Goal: Transaction & Acquisition: Purchase product/service

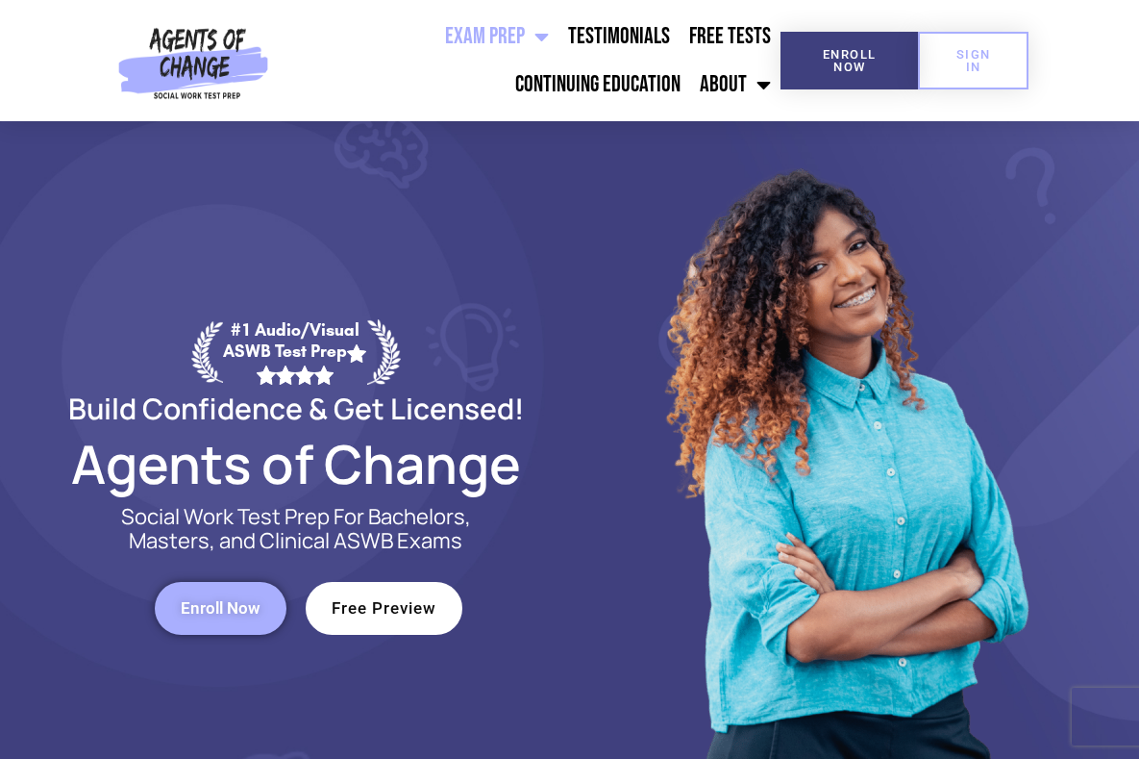
click at [545, 31] on span "Menu" at bounding box center [537, 36] width 24 height 42
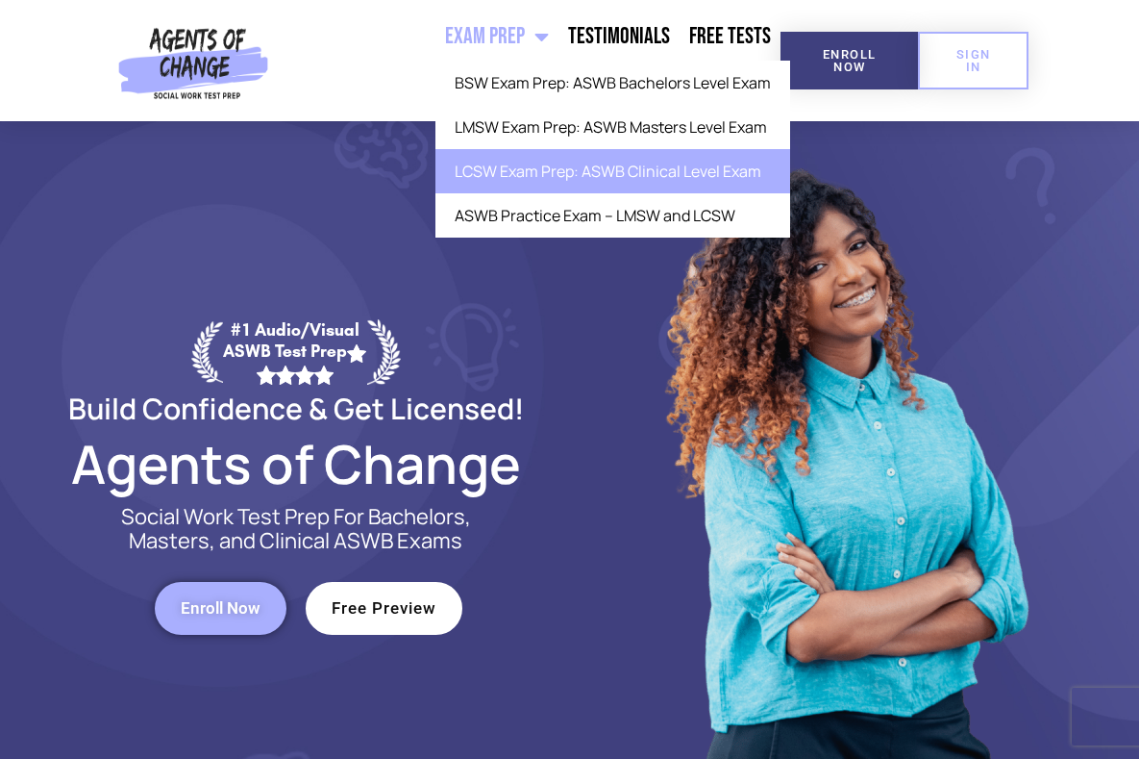
click at [505, 169] on link "LCSW Exam Prep: ASWB Clinical Level Exam" at bounding box center [613, 171] width 355 height 44
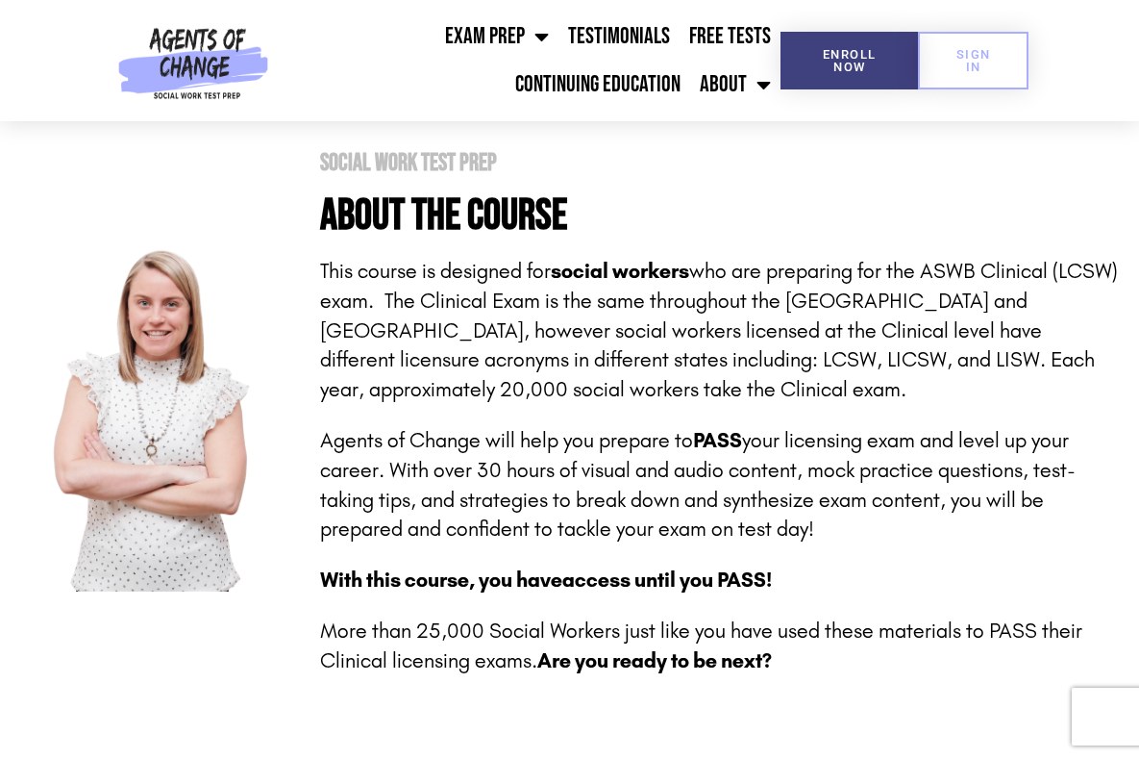
scroll to position [380, 0]
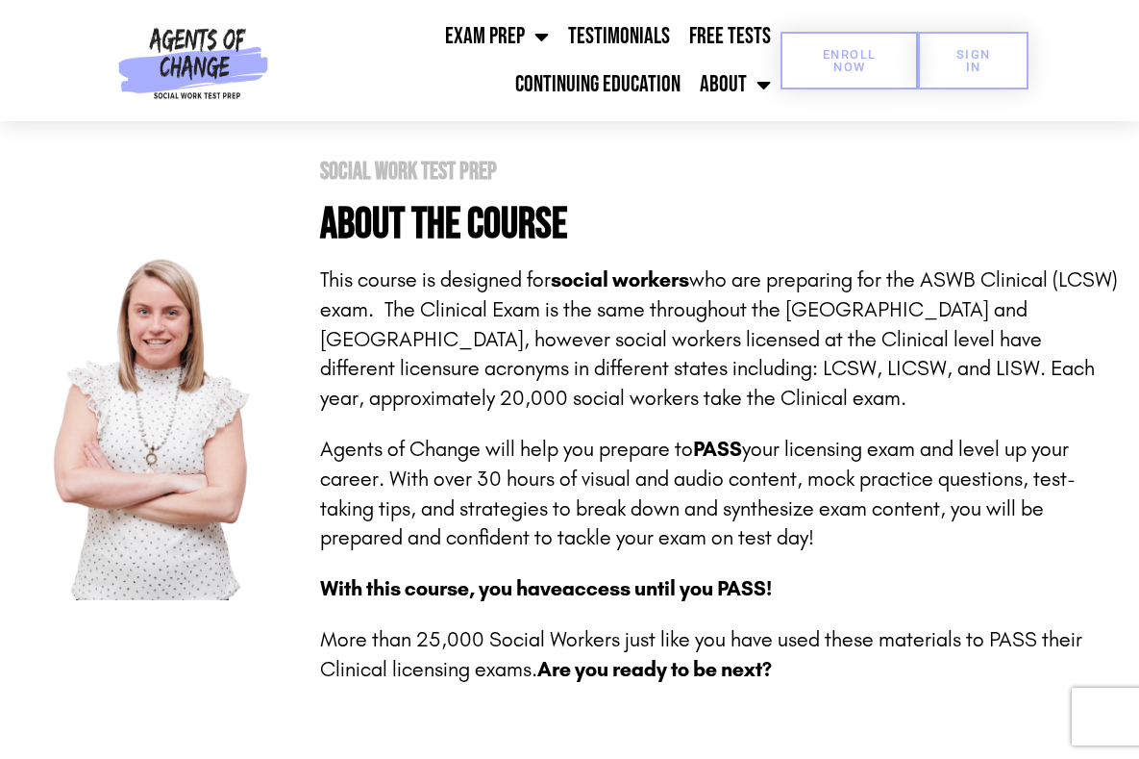
click at [866, 53] on span "Enroll Now" at bounding box center [850, 60] width 76 height 25
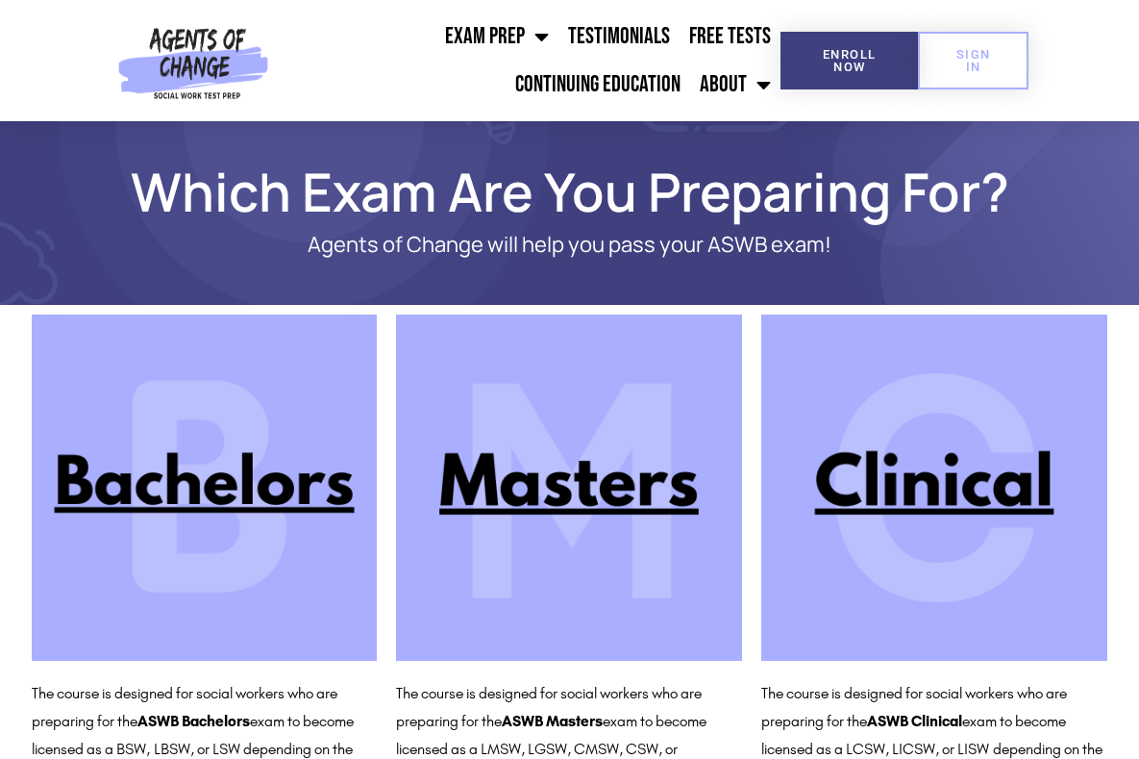
scroll to position [87, 0]
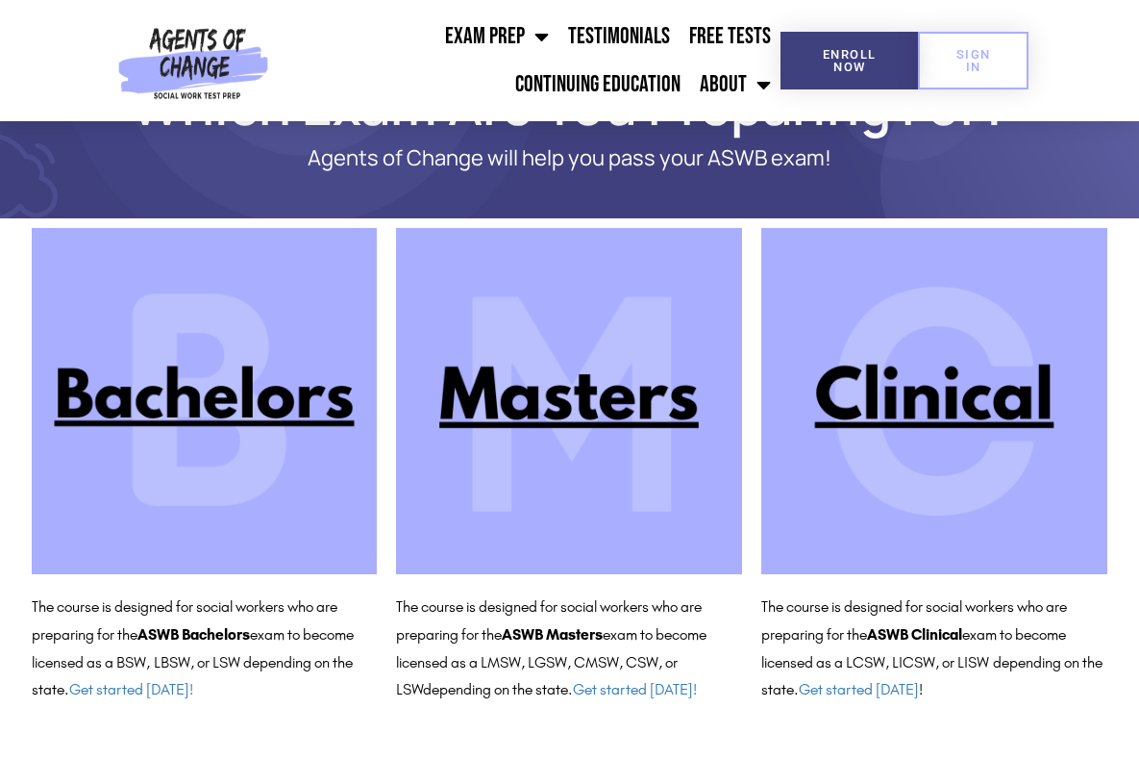
click at [875, 416] on img at bounding box center [935, 401] width 346 height 346
